Goal: Find contact information: Find contact information

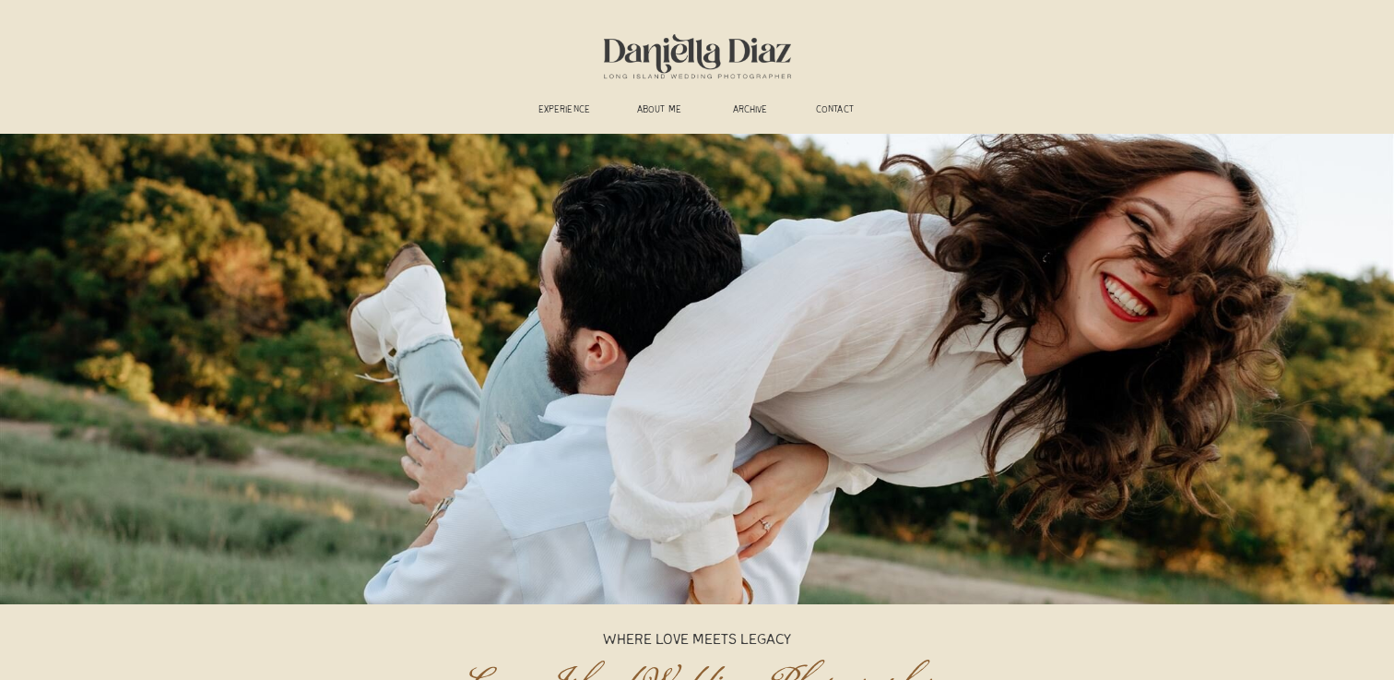
click at [551, 107] on h3 "experience" at bounding box center [564, 111] width 68 height 14
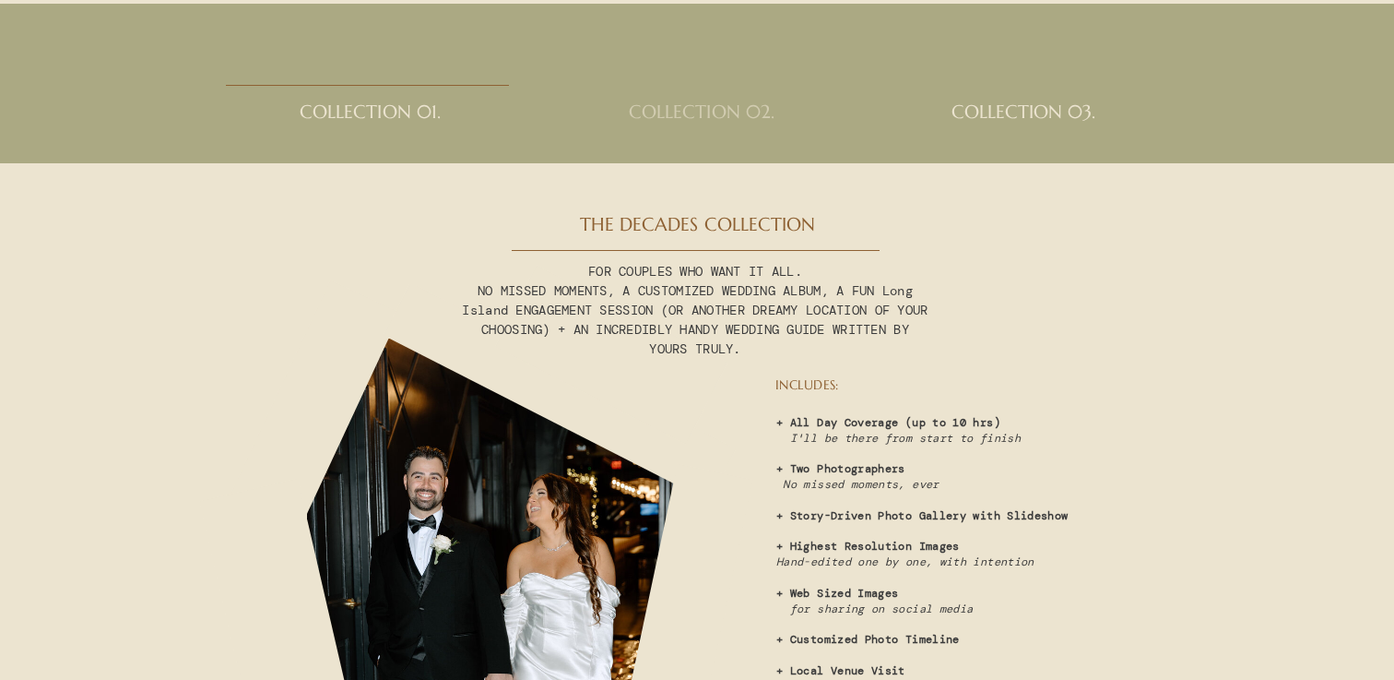
scroll to position [4621, 0]
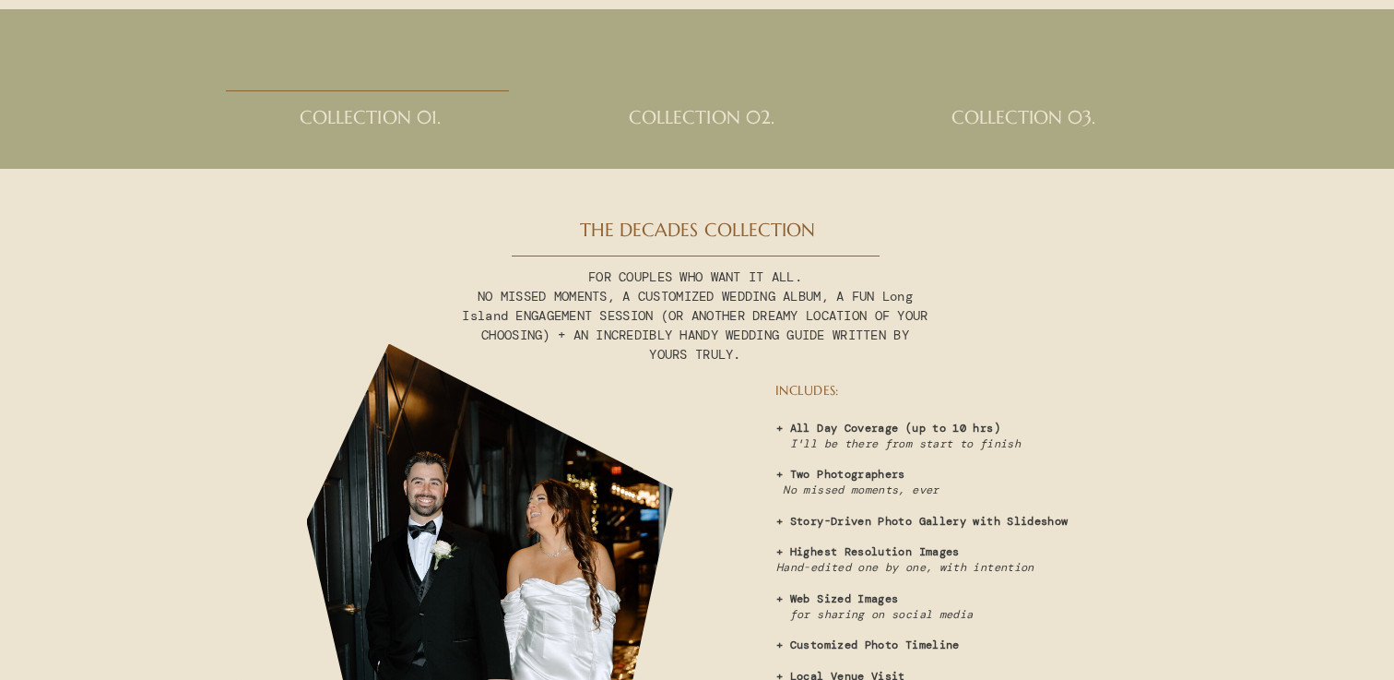
click at [715, 112] on h2 "collection 02." at bounding box center [702, 125] width 210 height 37
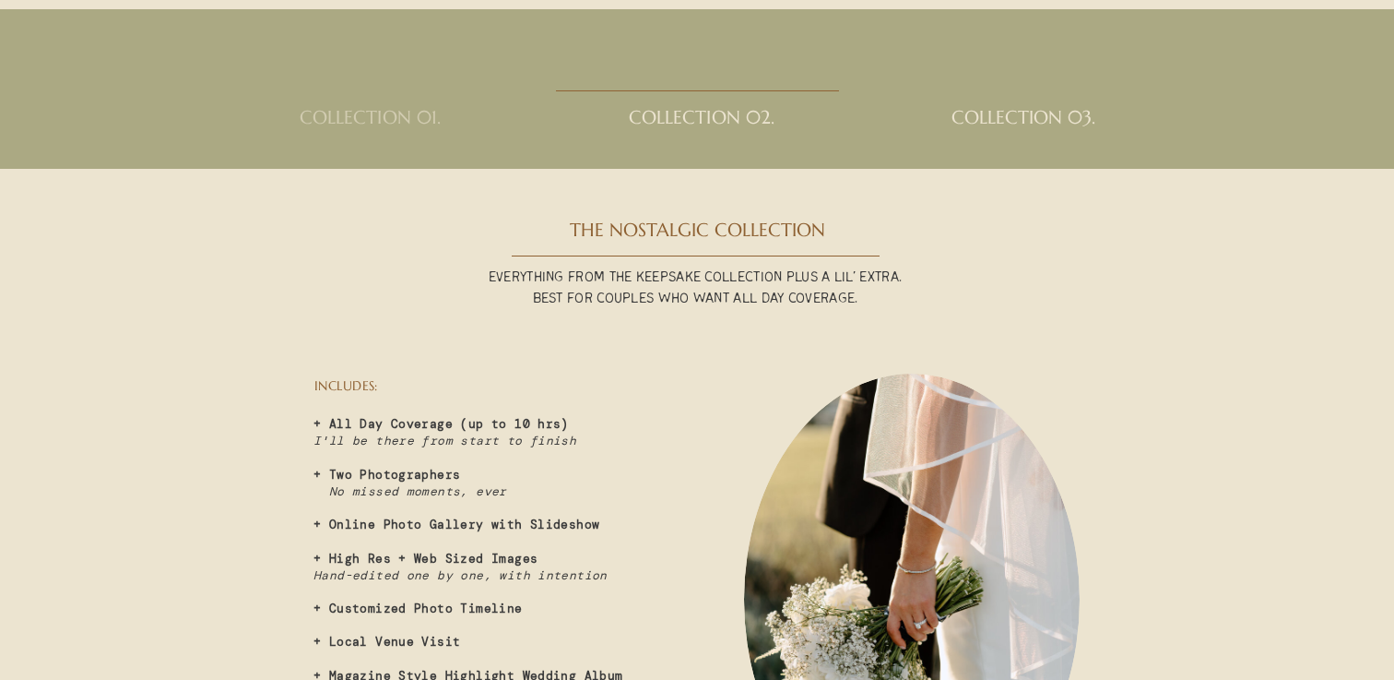
click at [426, 123] on h2 "collection 01." at bounding box center [370, 125] width 198 height 37
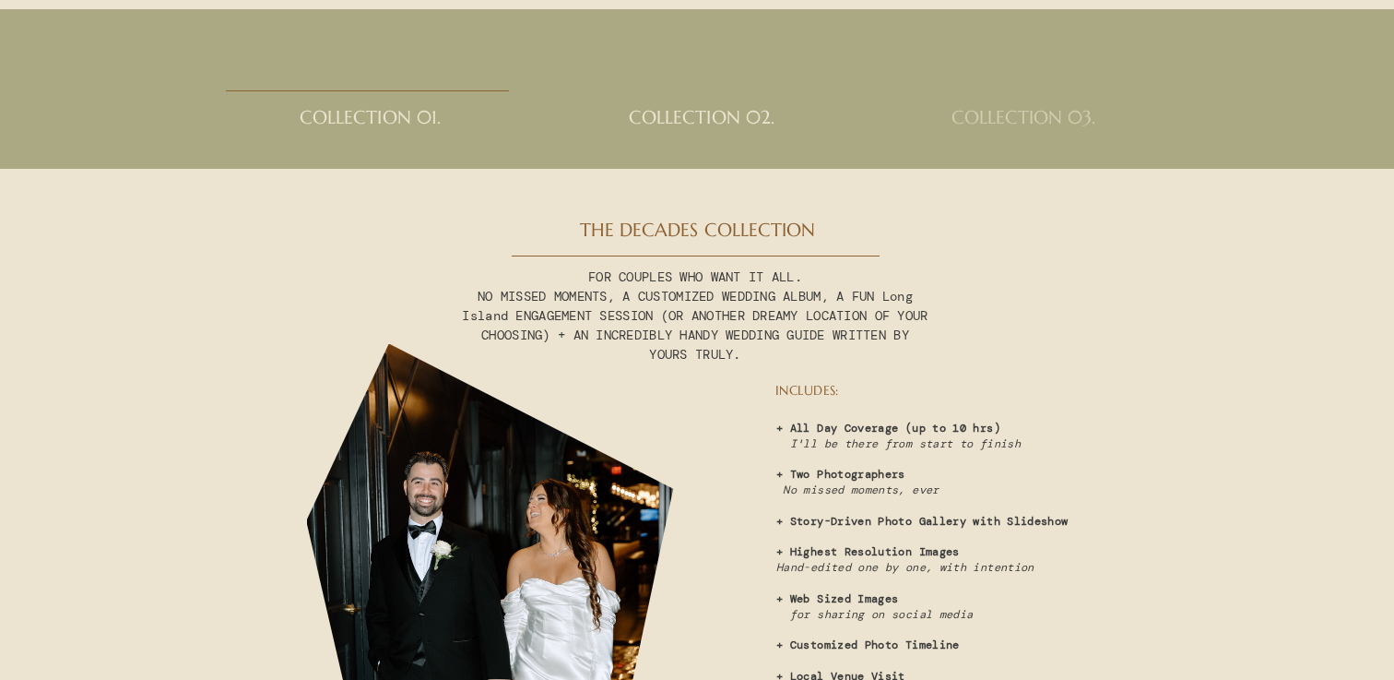
click at [1000, 119] on h2 "collection 03." at bounding box center [1024, 125] width 210 height 37
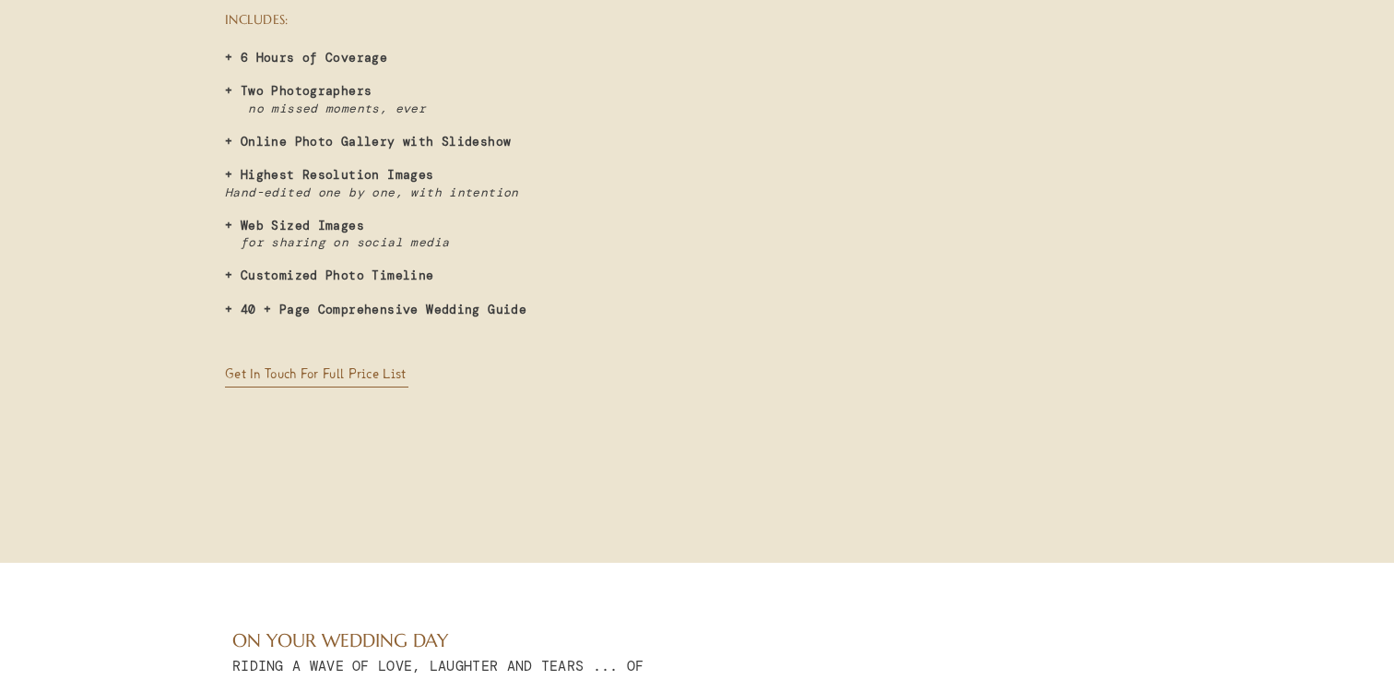
scroll to position [5158, 0]
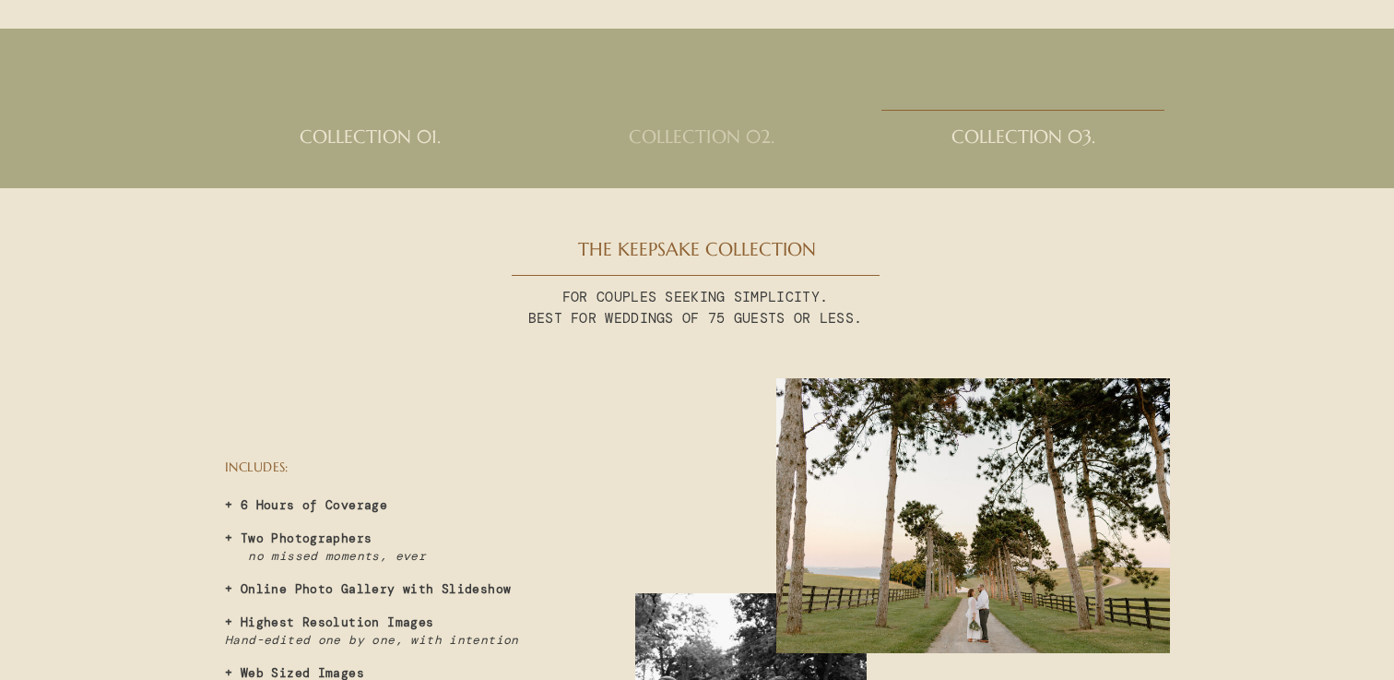
click at [730, 137] on h2 "collection 02." at bounding box center [702, 144] width 210 height 37
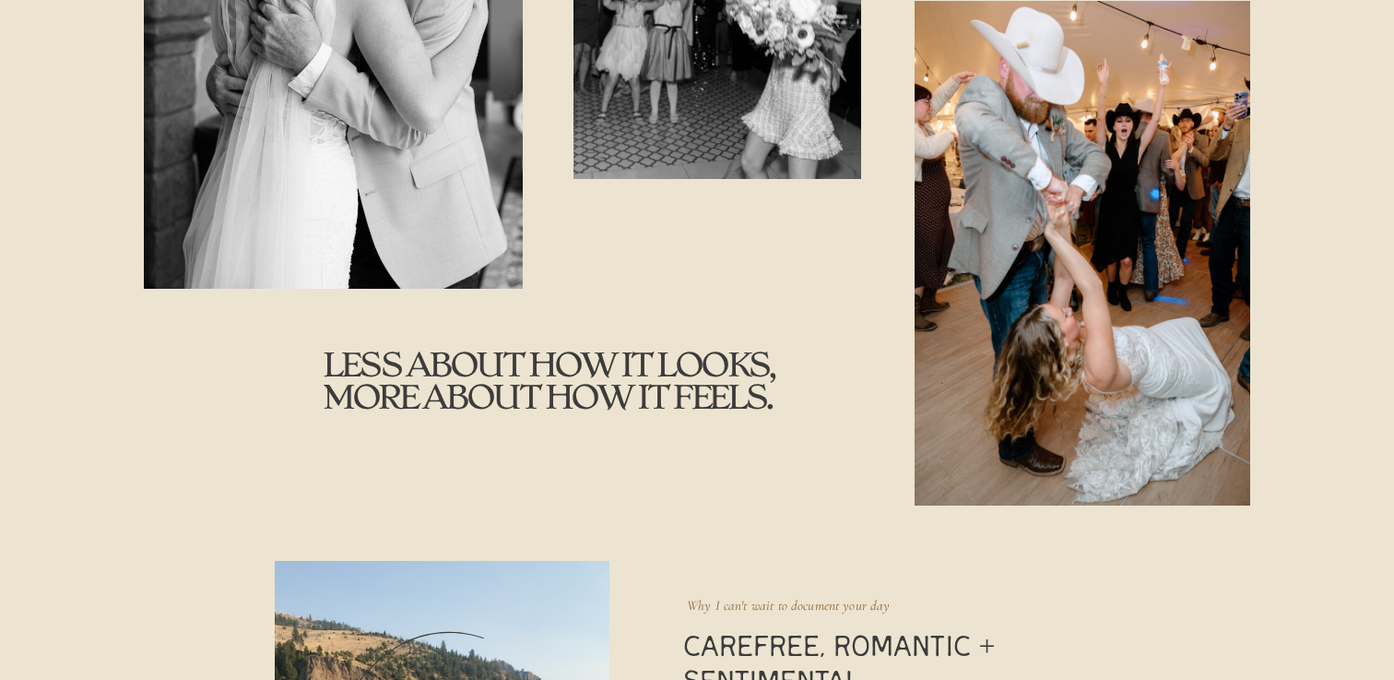
scroll to position [0, 0]
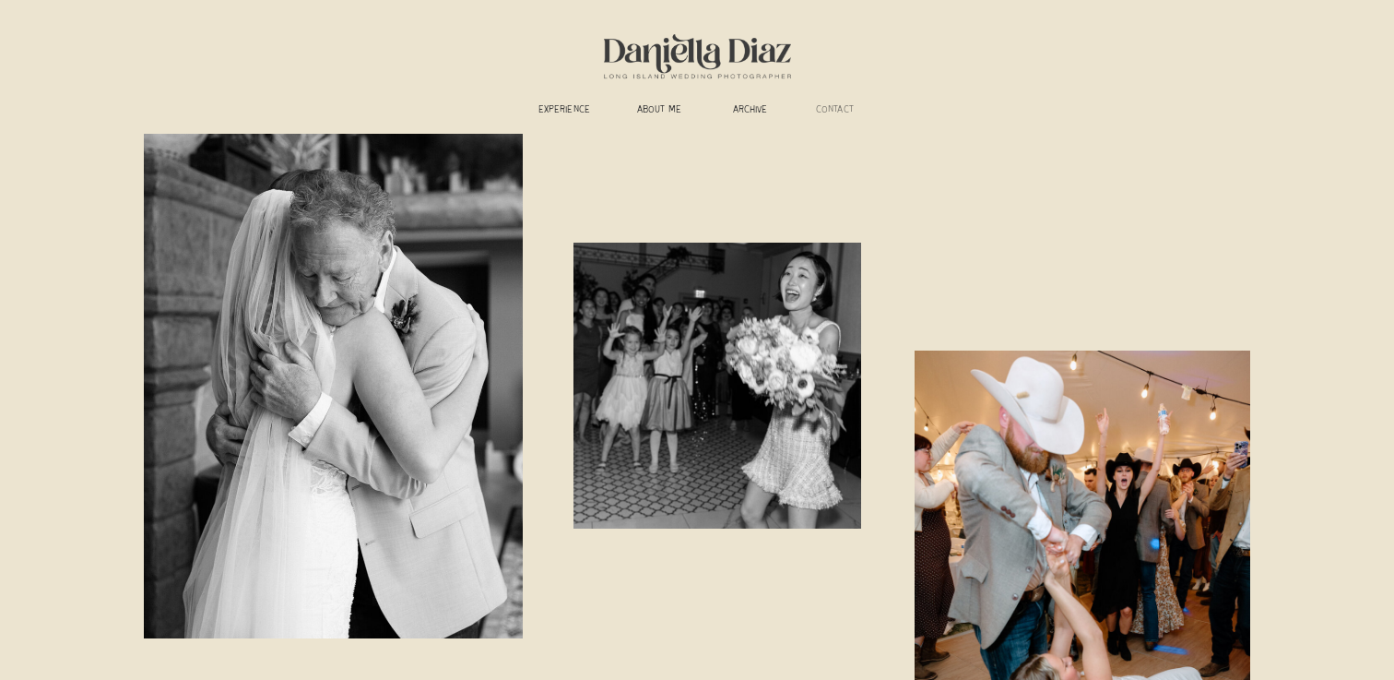
click at [835, 112] on h3 "CONTACT" at bounding box center [835, 111] width 58 height 14
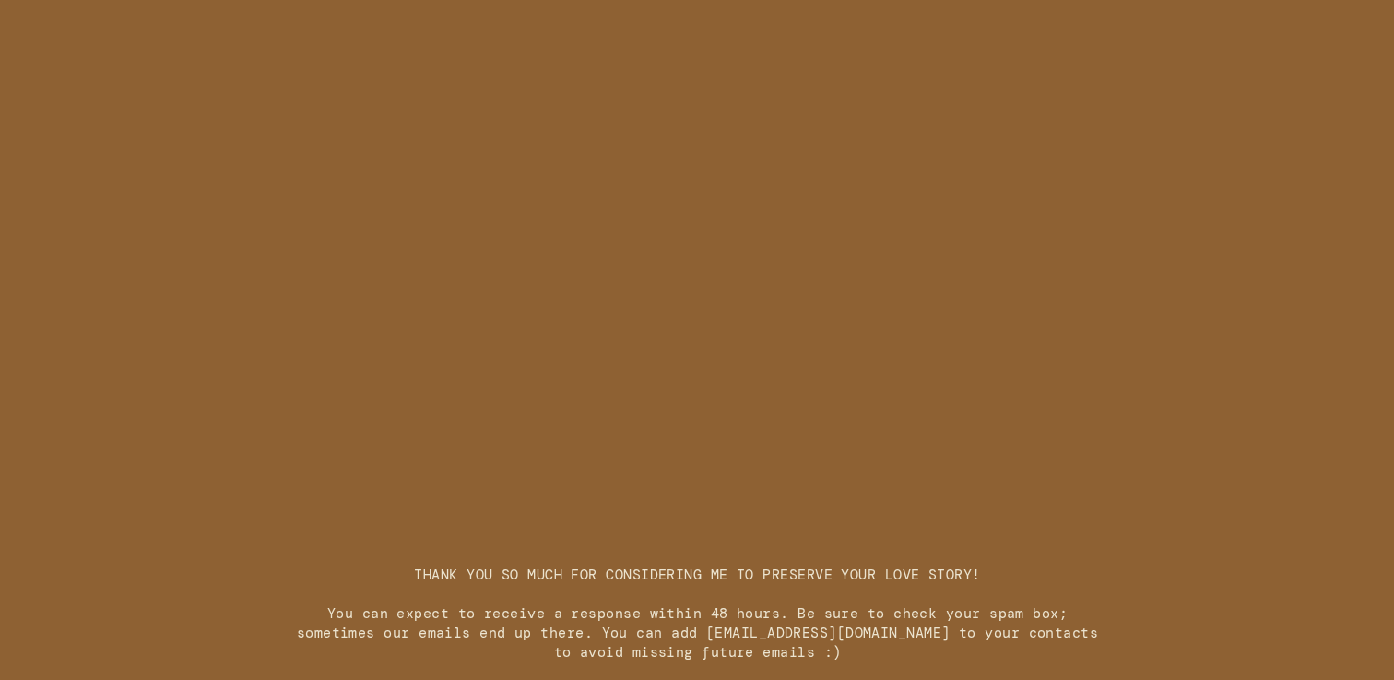
scroll to position [2534, 0]
